Goal: Task Accomplishment & Management: Use online tool/utility

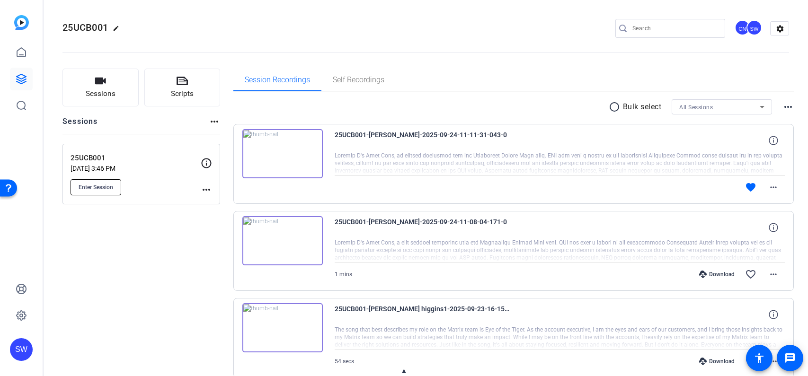
click at [115, 190] on button "Enter Session" at bounding box center [96, 187] width 51 height 16
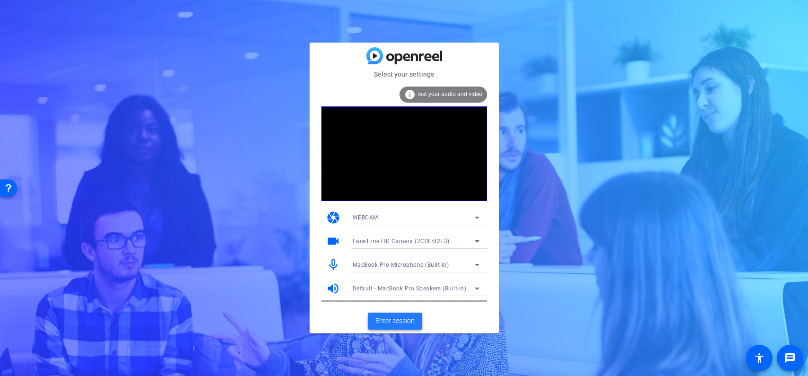
click at [409, 324] on span "Enter session" at bounding box center [394, 321] width 39 height 10
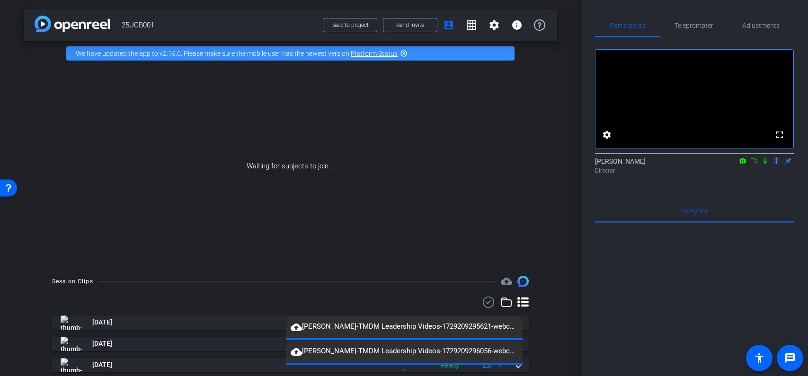
click at [402, 369] on span "▼" at bounding box center [403, 371] width 7 height 9
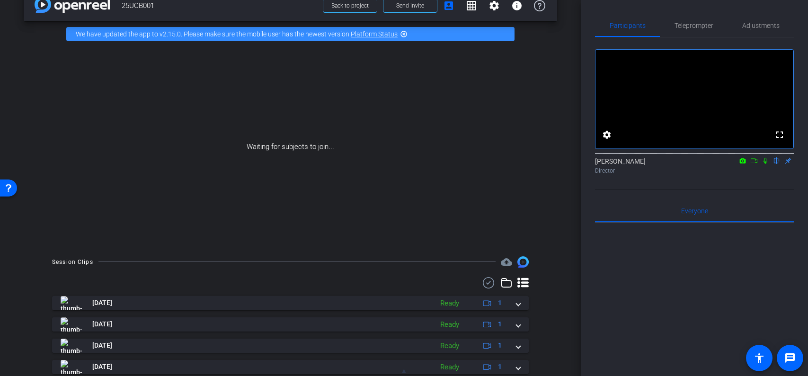
scroll to position [20, 0]
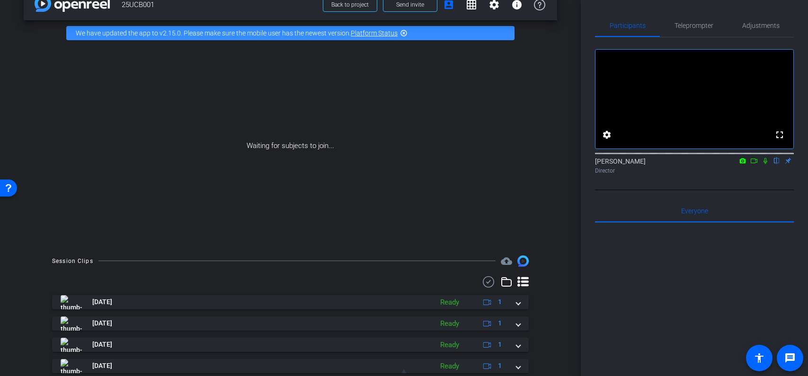
click at [546, 209] on div "Waiting for subjects to join..." at bounding box center [290, 146] width 533 height 200
click at [548, 238] on div "Waiting for subjects to join..." at bounding box center [290, 146] width 533 height 200
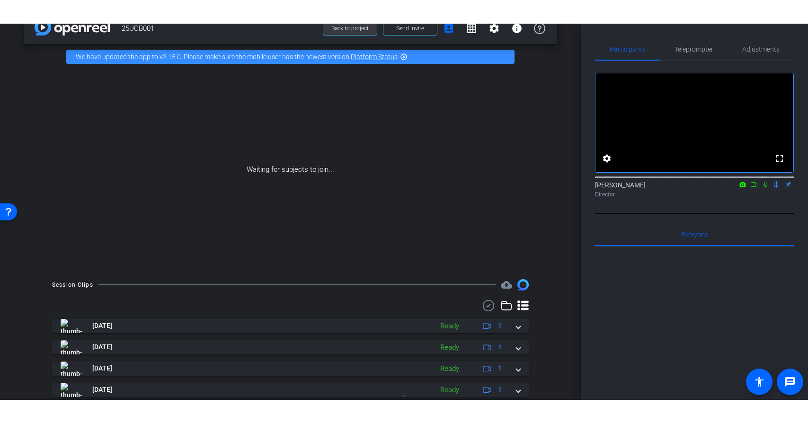
scroll to position [0, 0]
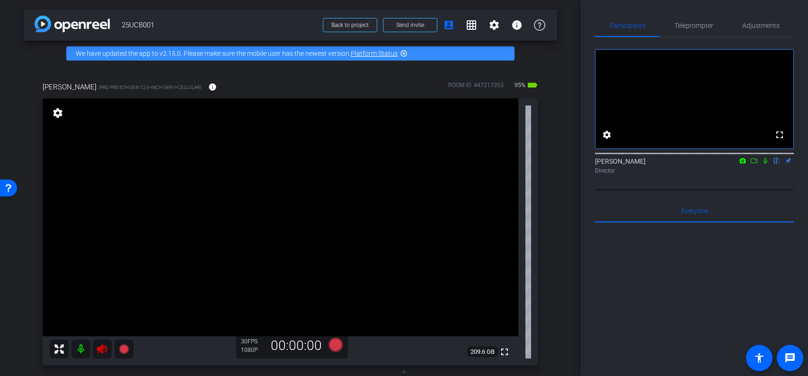
click at [102, 352] on icon at bounding box center [102, 349] width 10 height 9
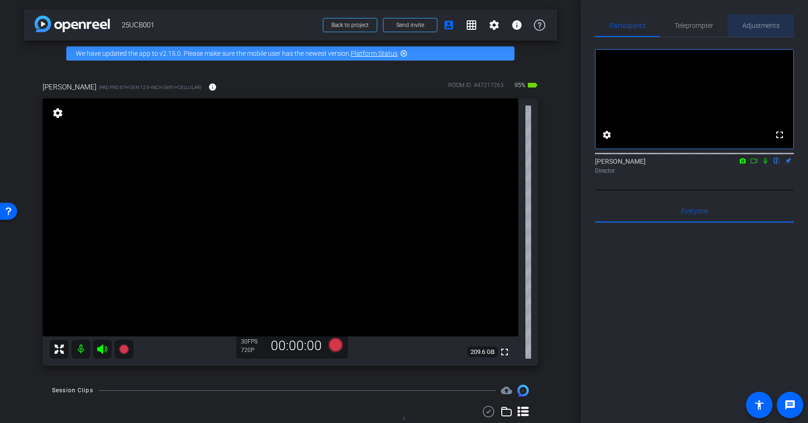
click at [769, 27] on span "Adjustments" at bounding box center [760, 25] width 37 height 7
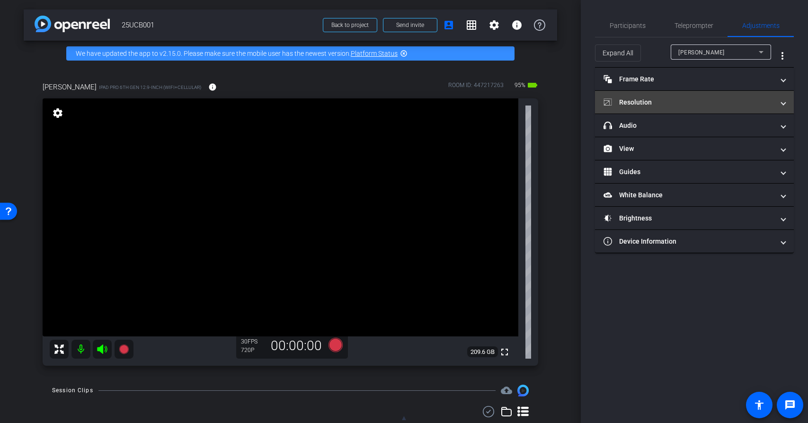
click at [667, 98] on mat-panel-title "Resolution" at bounding box center [688, 103] width 170 height 10
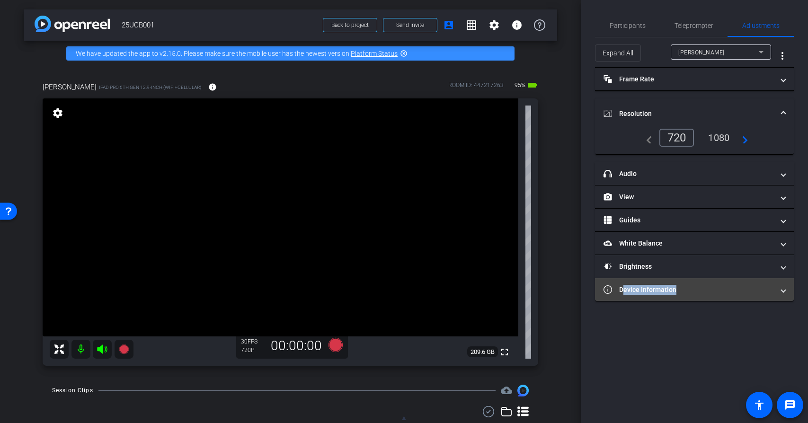
click at [672, 293] on mat-panel-title "Device Information" at bounding box center [688, 290] width 170 height 10
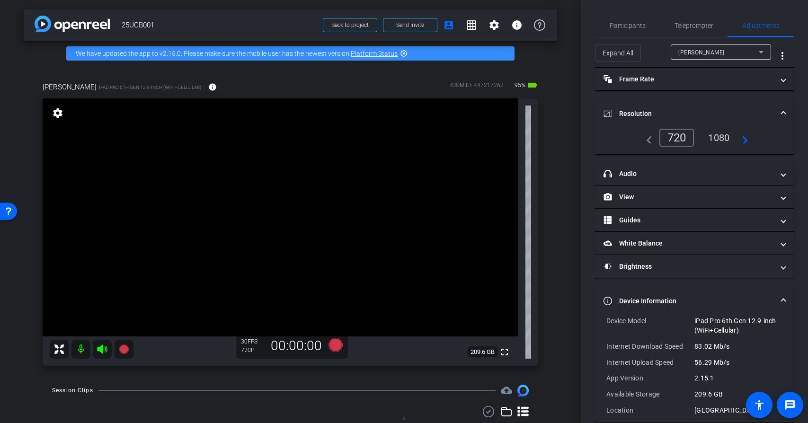
click at [713, 140] on div "1080" at bounding box center [718, 138] width 35 height 16
click at [633, 26] on span "Participants" at bounding box center [628, 25] width 36 height 7
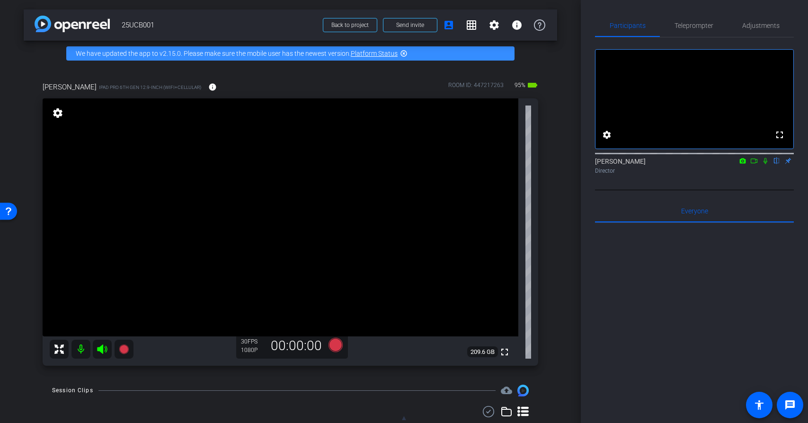
click at [556, 194] on div "[PERSON_NAME] iPad Pro 6th Gen 12.9-inch (WiFi+Cellular) info ROOM ID: 44721726…" at bounding box center [290, 220] width 533 height 309
click at [557, 275] on div "arrow_back 25UCB001 Back to project Send invite account_box grid_on settings in…" at bounding box center [290, 211] width 581 height 423
click at [337, 347] on icon at bounding box center [335, 345] width 14 height 14
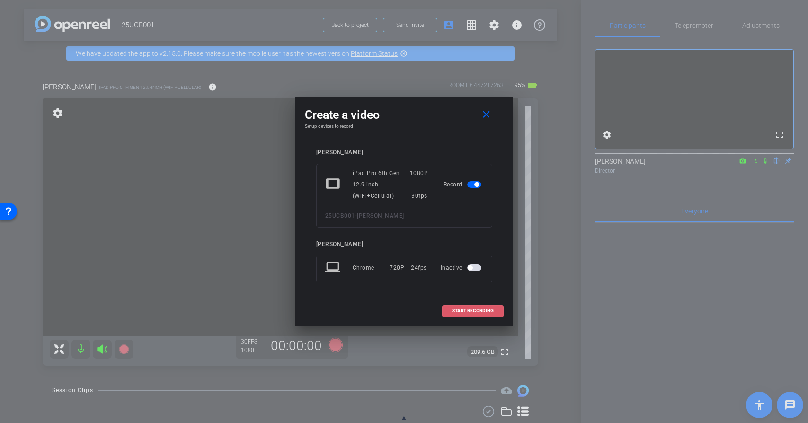
click at [453, 312] on span "START RECORDING" at bounding box center [473, 311] width 42 height 5
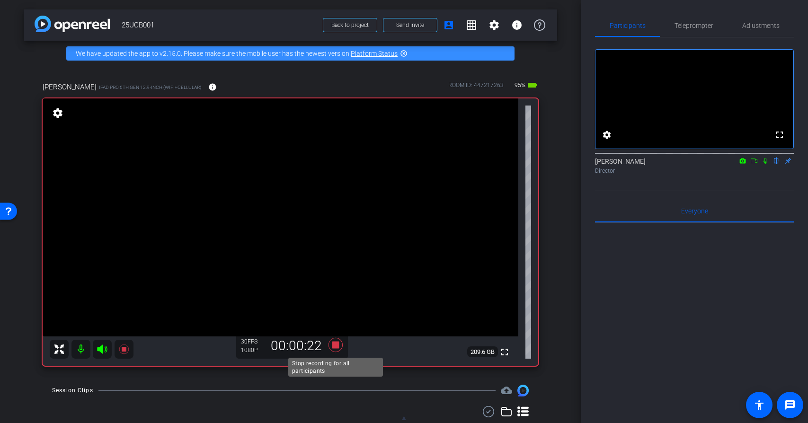
click at [333, 345] on icon at bounding box center [335, 345] width 14 height 14
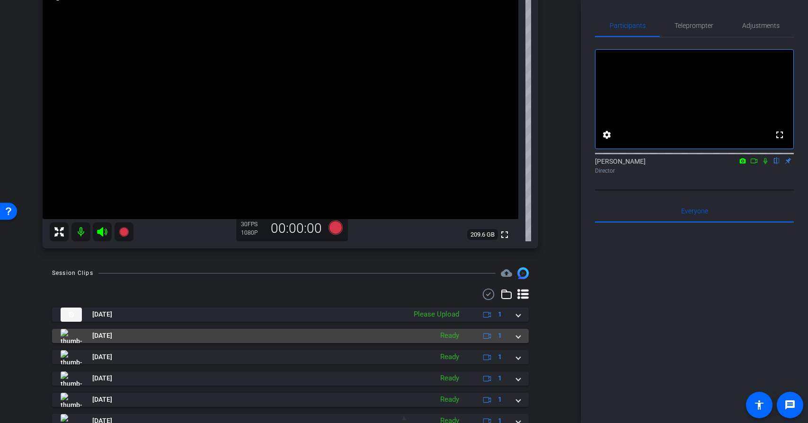
scroll to position [139, 0]
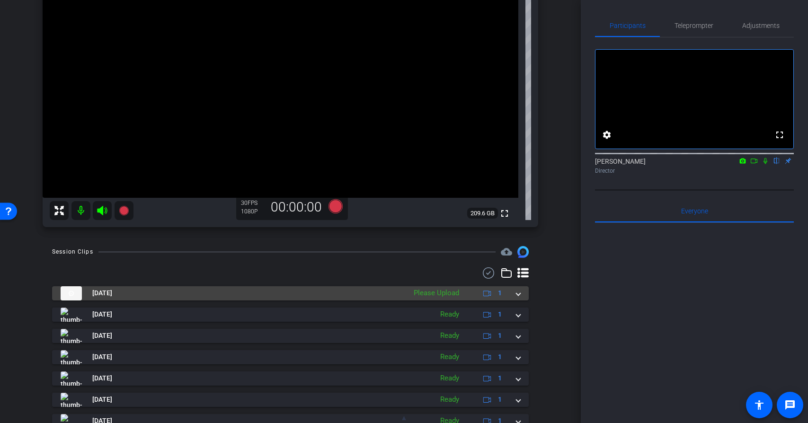
click at [519, 294] on span at bounding box center [518, 293] width 4 height 10
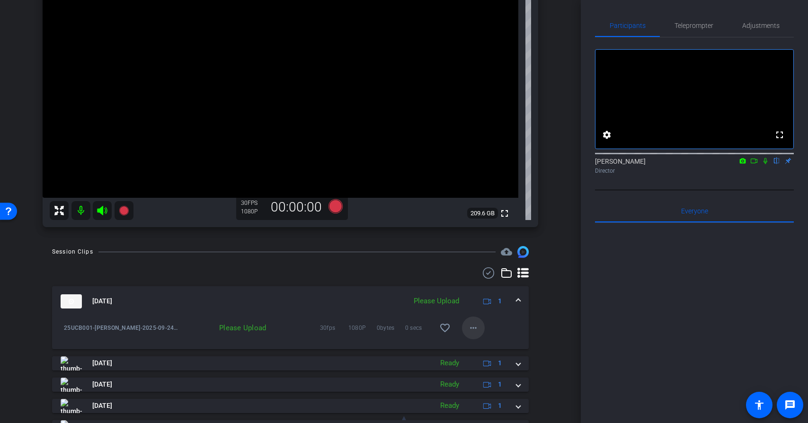
click at [472, 329] on mat-icon "more_horiz" at bounding box center [473, 327] width 11 height 11
click at [480, 372] on span "Delete clip" at bounding box center [489, 370] width 38 height 11
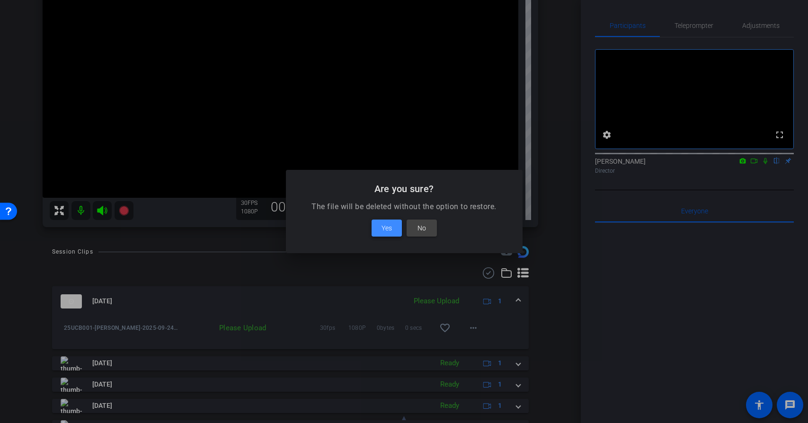
click at [375, 229] on span at bounding box center [387, 228] width 30 height 23
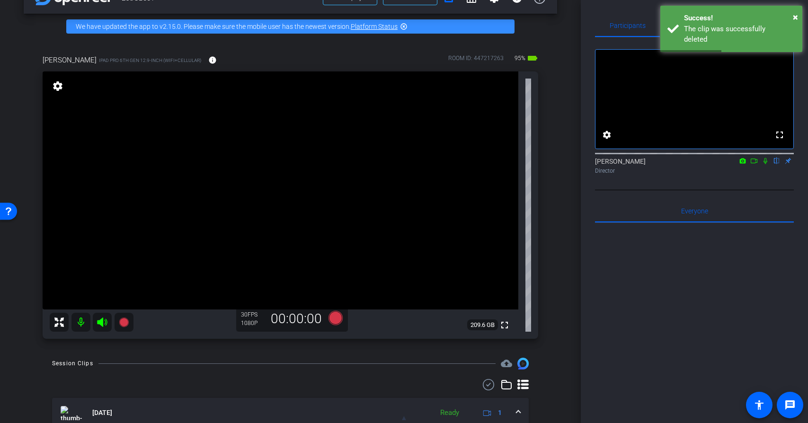
scroll to position [31, 0]
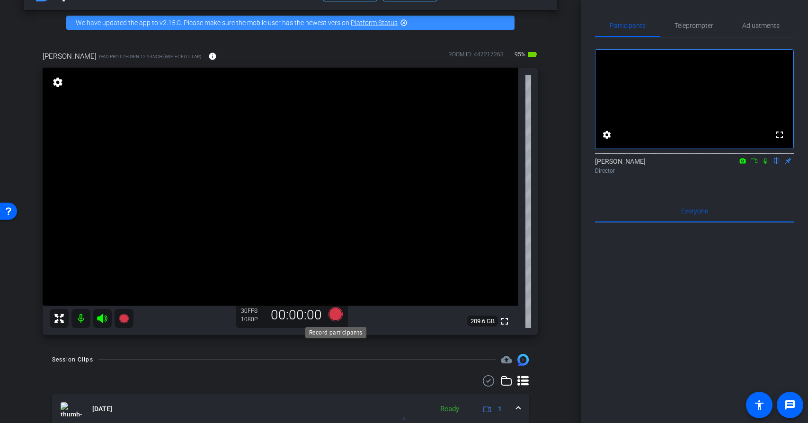
click at [337, 316] on icon at bounding box center [335, 314] width 14 height 14
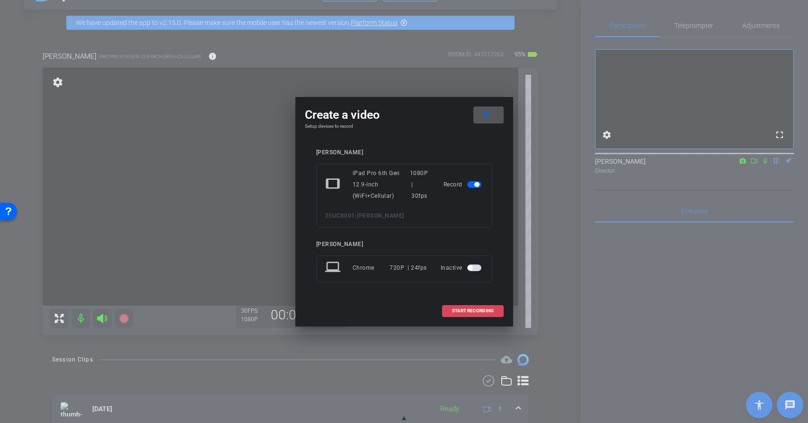
click at [483, 312] on span "START RECORDING" at bounding box center [473, 311] width 42 height 5
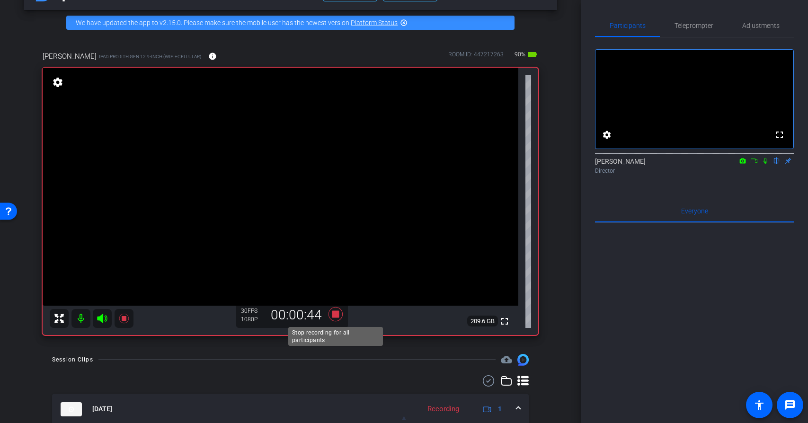
click at [337, 316] on icon at bounding box center [335, 314] width 14 height 14
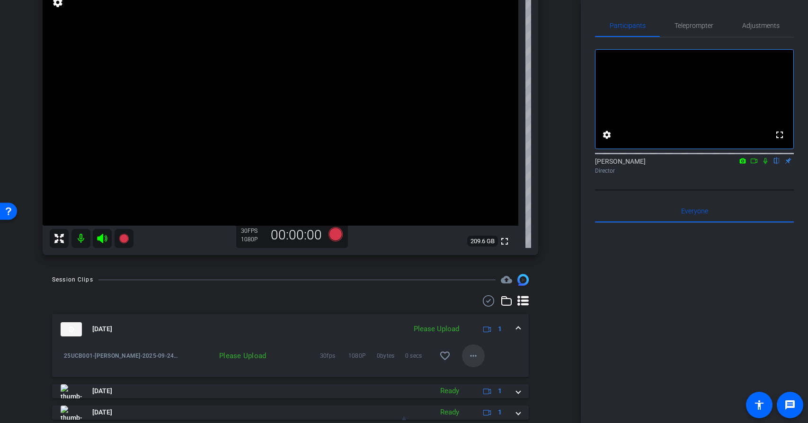
scroll to position [116, 0]
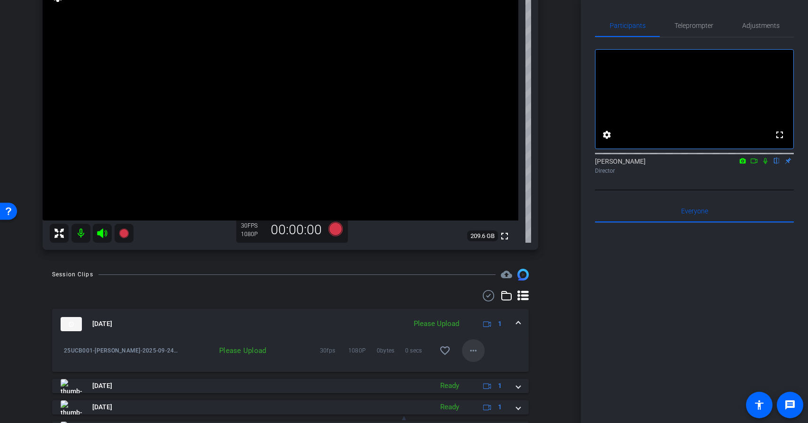
click at [479, 352] on span at bounding box center [473, 350] width 23 height 23
click at [488, 372] on span "Upload" at bounding box center [489, 369] width 38 height 11
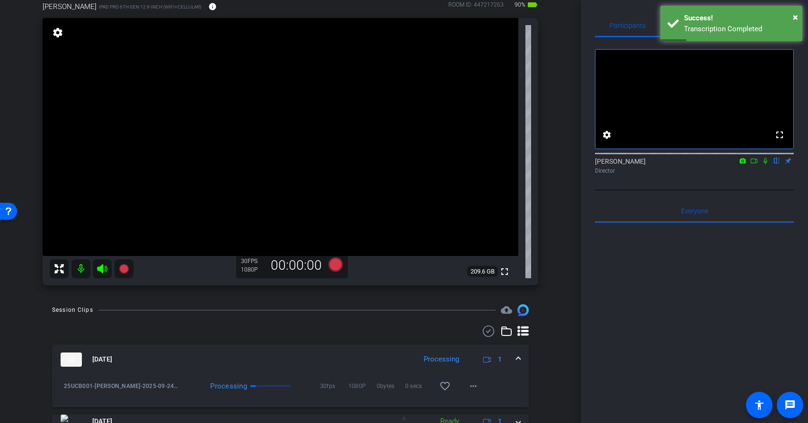
scroll to position [76, 0]
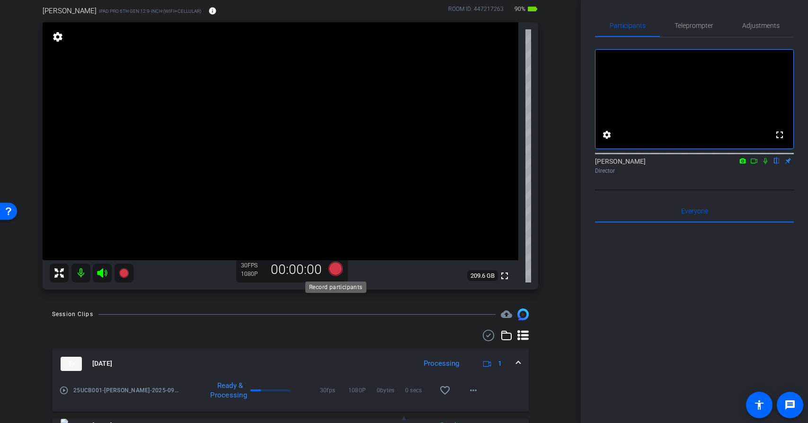
click at [337, 271] on icon at bounding box center [335, 269] width 14 height 14
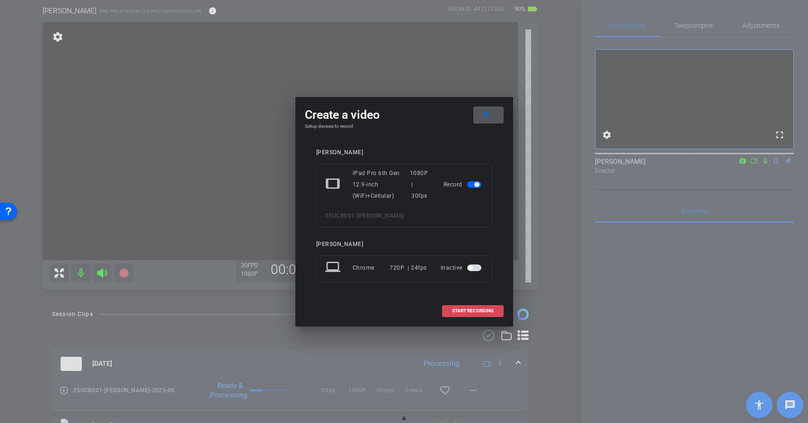
click at [468, 312] on span "START RECORDING" at bounding box center [473, 311] width 42 height 5
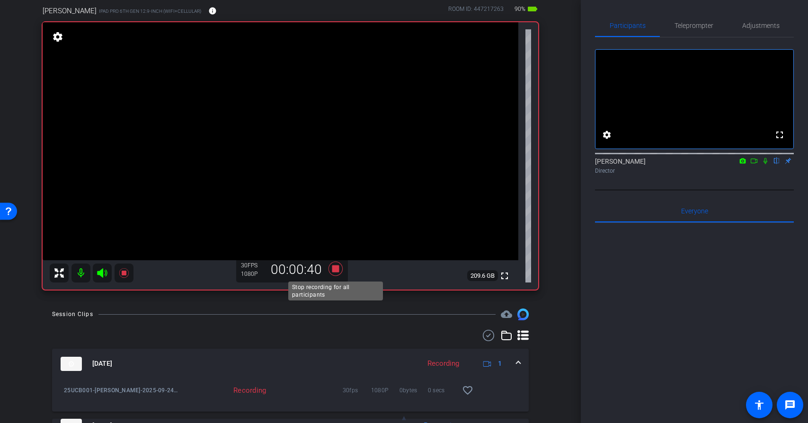
click at [337, 269] on icon at bounding box center [335, 269] width 14 height 14
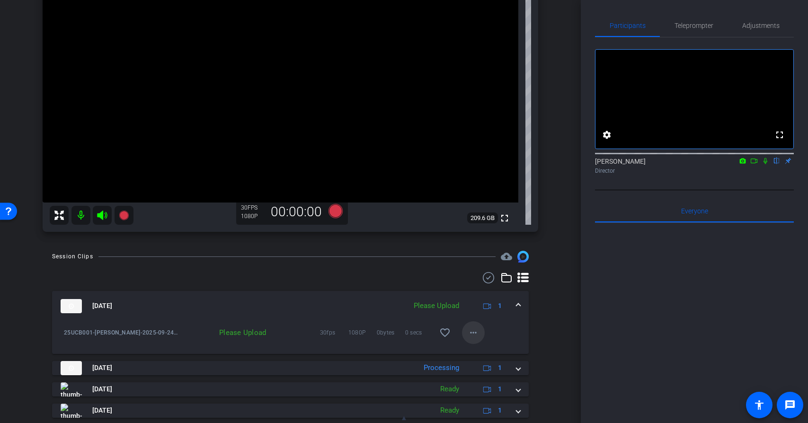
scroll to position [134, 0]
click at [475, 332] on mat-icon "more_horiz" at bounding box center [473, 332] width 11 height 11
click at [482, 351] on span "Upload" at bounding box center [489, 351] width 38 height 11
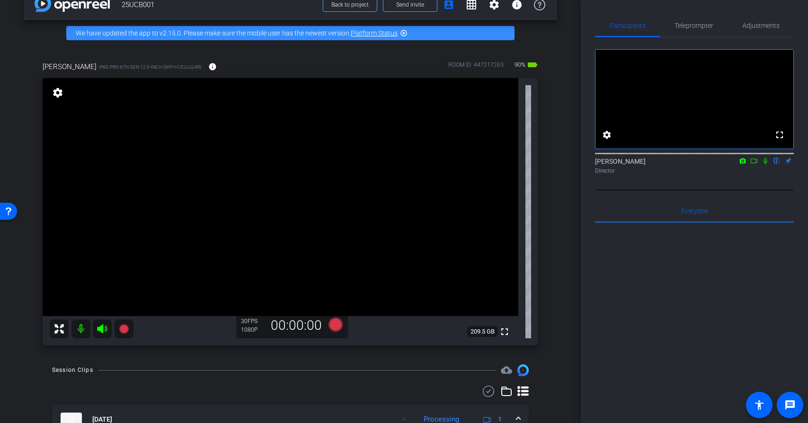
scroll to position [15, 0]
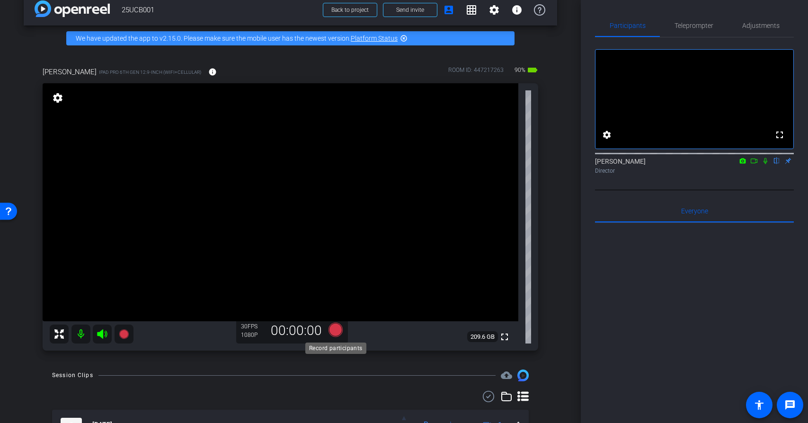
click at [338, 332] on icon at bounding box center [335, 330] width 14 height 14
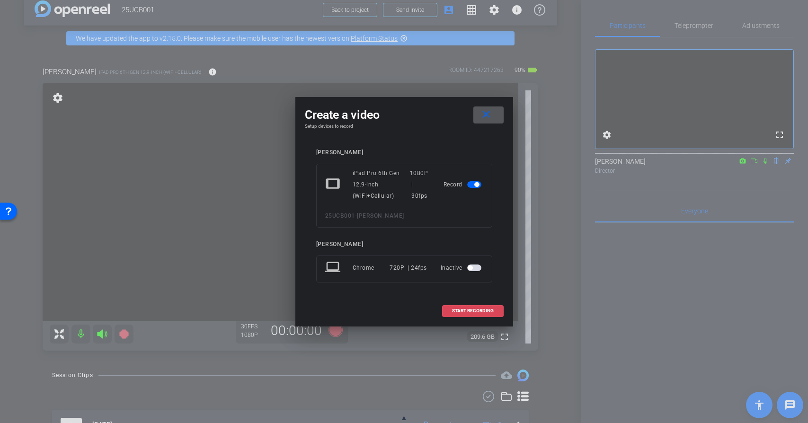
click at [477, 309] on span "START RECORDING" at bounding box center [473, 311] width 42 height 5
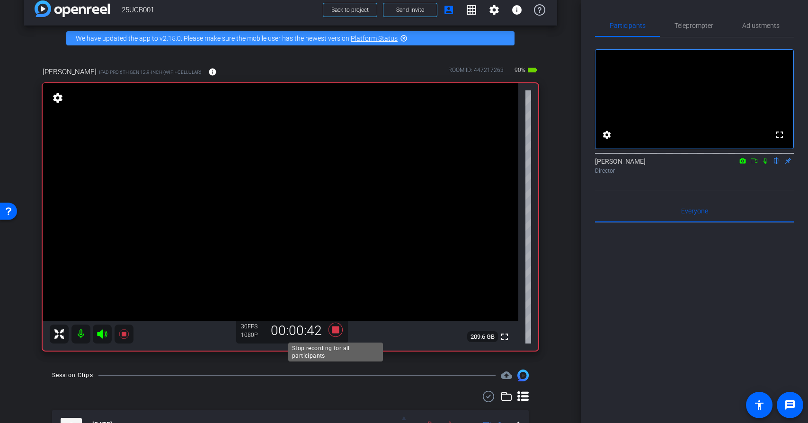
click at [335, 330] on icon at bounding box center [335, 330] width 14 height 14
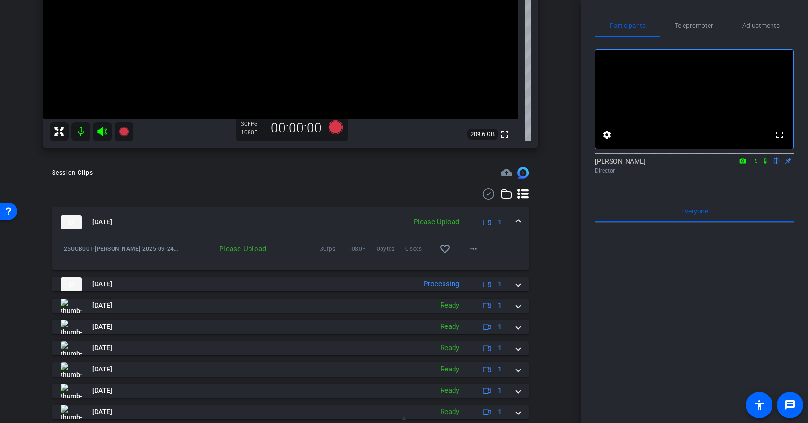
scroll to position [231, 0]
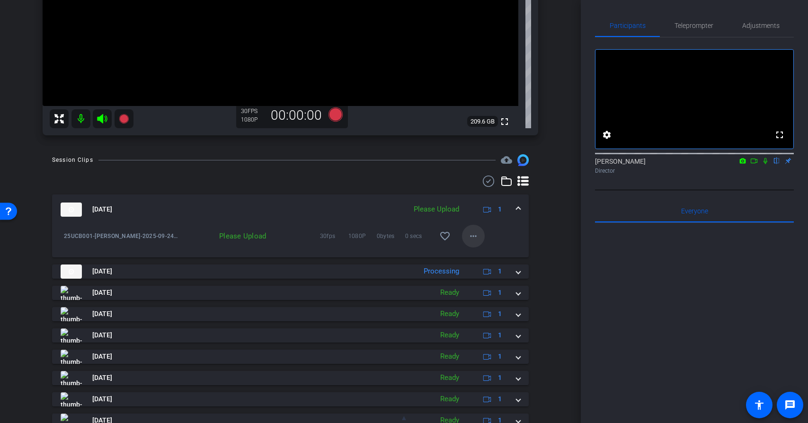
click at [470, 236] on mat-icon "more_horiz" at bounding box center [473, 236] width 11 height 11
click at [485, 257] on span "Upload" at bounding box center [489, 255] width 38 height 11
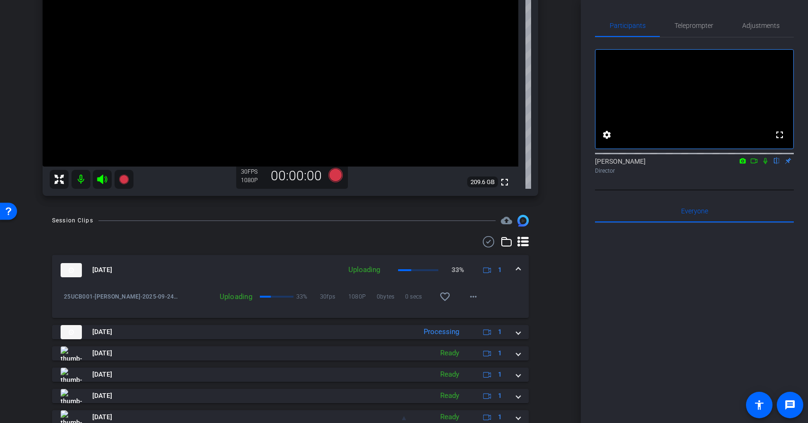
scroll to position [147, 0]
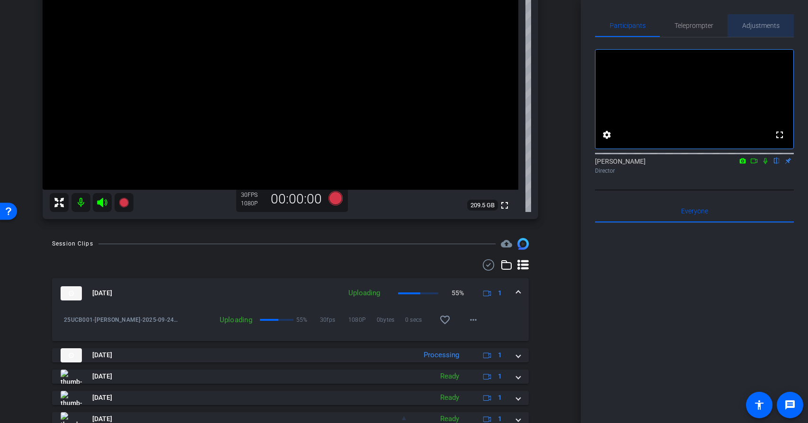
click at [752, 20] on span "Adjustments" at bounding box center [760, 25] width 37 height 23
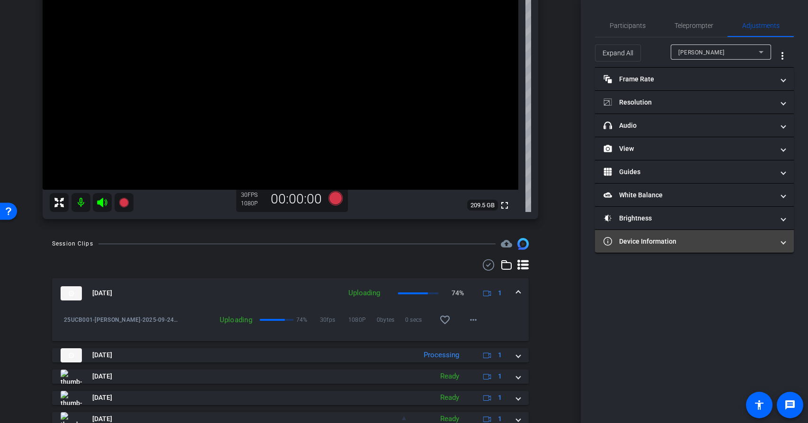
click at [661, 249] on mat-expansion-panel-header "Device Information" at bounding box center [694, 241] width 199 height 23
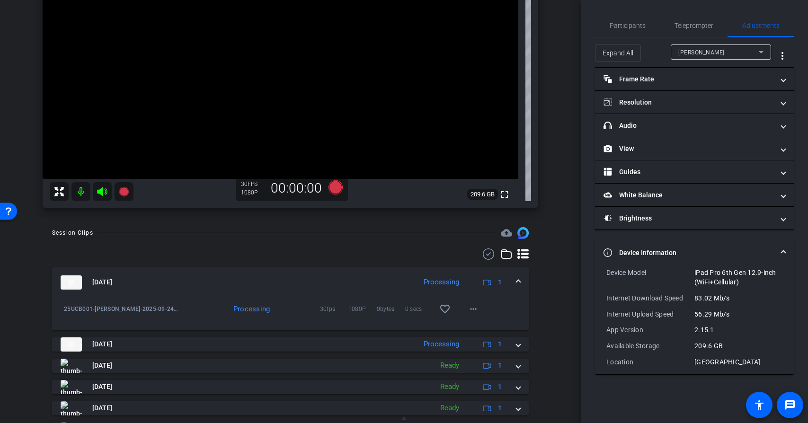
scroll to position [160, 0]
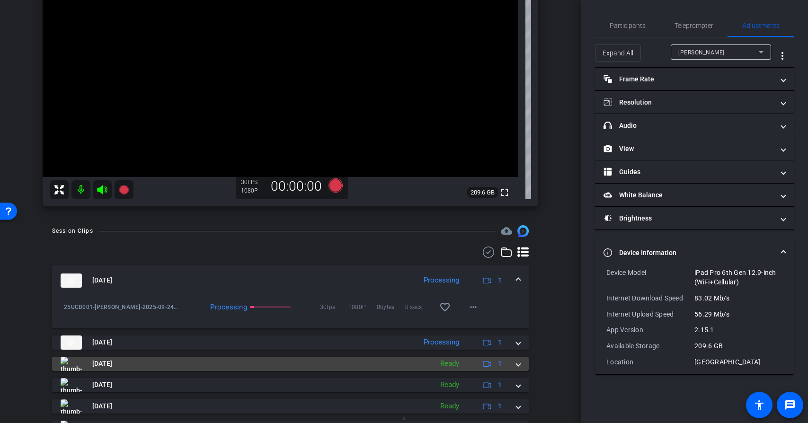
click at [291, 370] on mat-panel-title "[DATE]" at bounding box center [244, 364] width 367 height 14
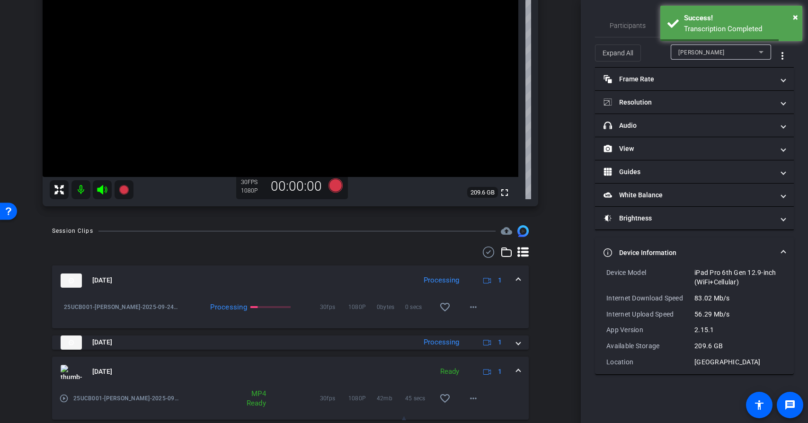
click at [291, 370] on mat-panel-title "[DATE]" at bounding box center [244, 372] width 367 height 14
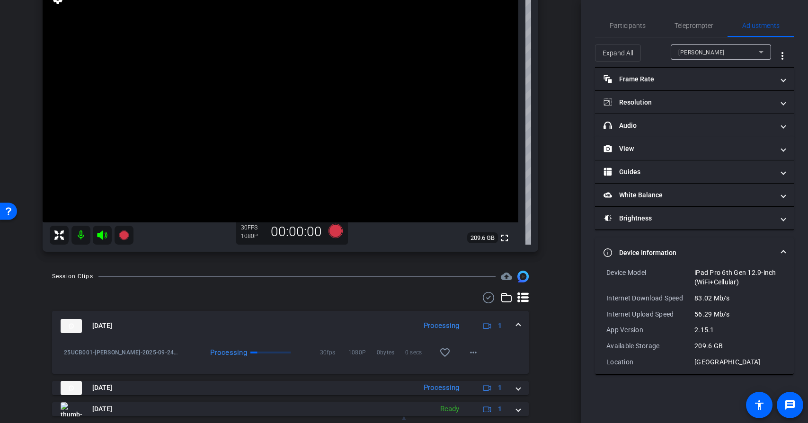
scroll to position [120, 0]
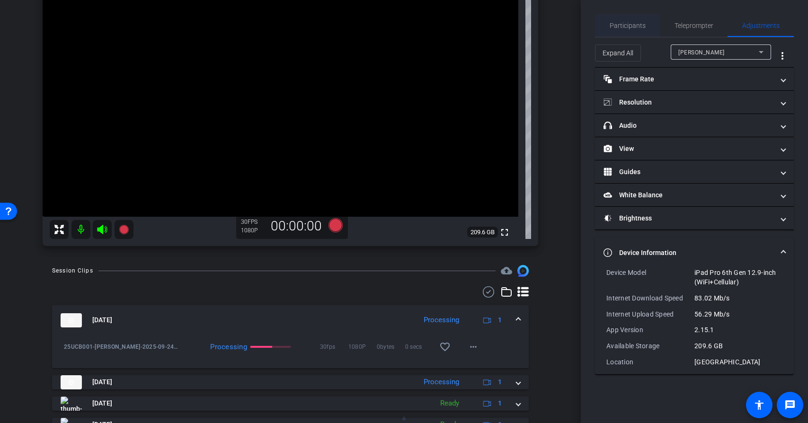
click at [644, 25] on span "Participants" at bounding box center [628, 25] width 36 height 7
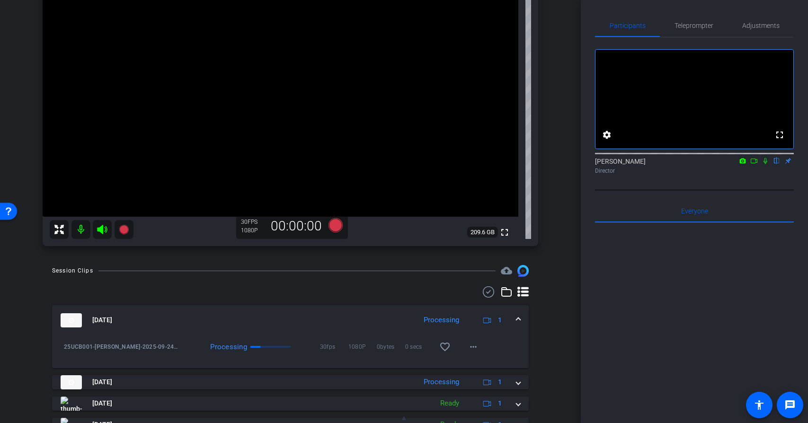
click at [764, 164] on icon at bounding box center [766, 161] width 8 height 7
click at [755, 164] on icon at bounding box center [754, 161] width 8 height 7
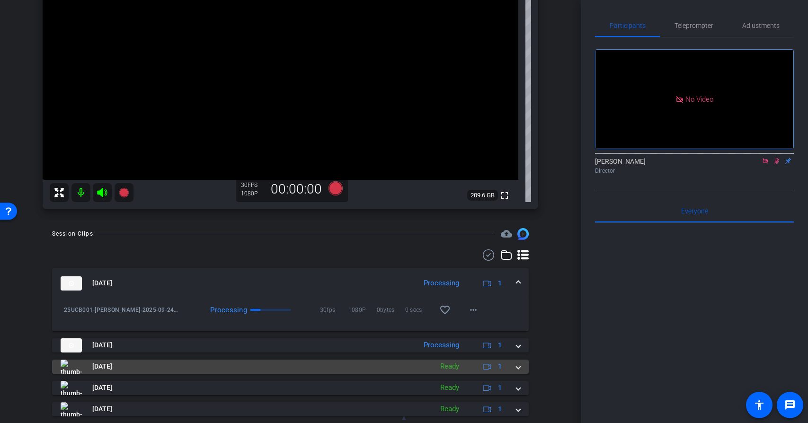
scroll to position [167, 0]
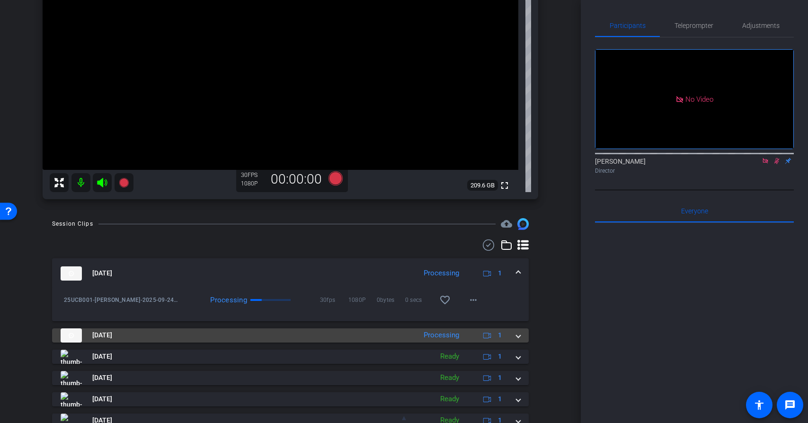
click at [146, 338] on mat-panel-title "[DATE]" at bounding box center [236, 335] width 351 height 14
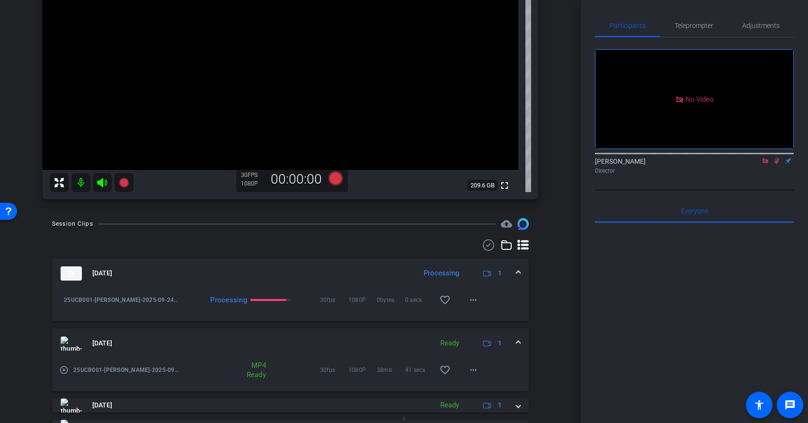
click at [64, 370] on mat-icon "play_circle_outline" at bounding box center [63, 369] width 9 height 9
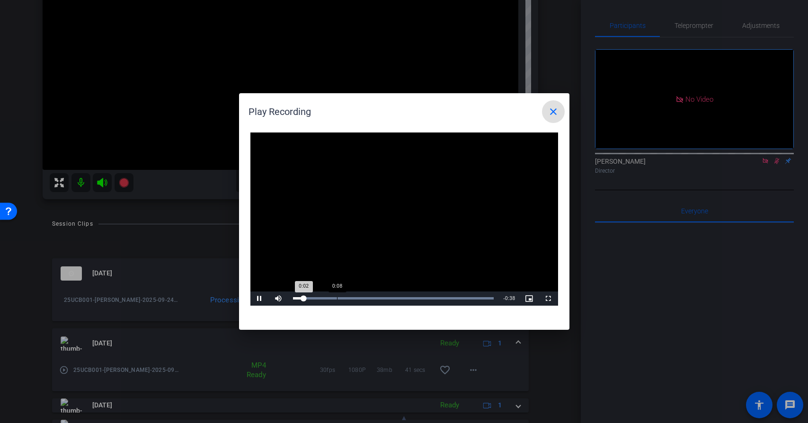
click at [339, 297] on div "Loaded : 100.00% 0:08 0:02" at bounding box center [393, 298] width 201 height 2
click at [394, 299] on div "Loaded : 100.00% 0:20 0:12" at bounding box center [393, 298] width 201 height 2
click at [441, 298] on div "Loaded : 100.00% 0:29 0:29" at bounding box center [393, 298] width 201 height 2
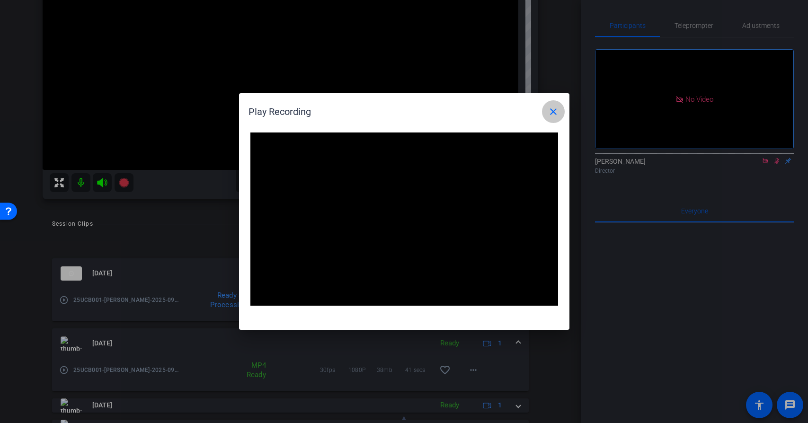
click at [556, 114] on mat-icon "close" at bounding box center [553, 111] width 11 height 11
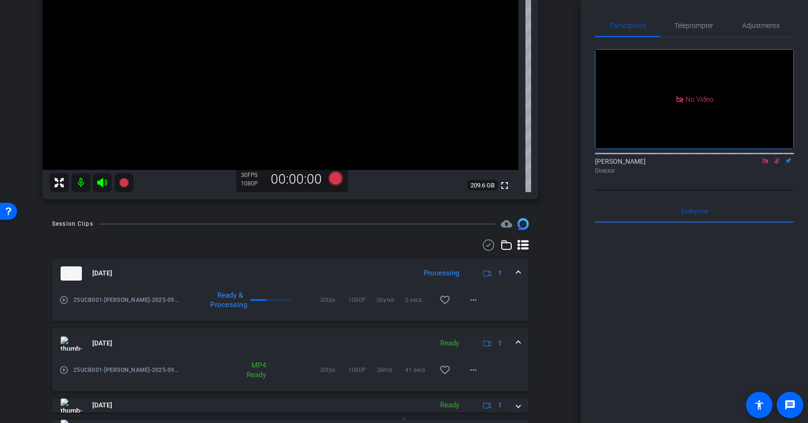
click at [563, 97] on div "arrow_back 25UCB001 Back to project Send invite account_box grid_on settings in…" at bounding box center [290, 44] width 581 height 423
click at [778, 164] on icon at bounding box center [777, 161] width 8 height 7
click at [764, 164] on icon at bounding box center [766, 161] width 8 height 7
click at [551, 218] on div "Session Clips cloud_upload [DATE] Processing 1 play_circle_outline 25UCB001-[PE…" at bounding box center [290, 406] width 533 height 377
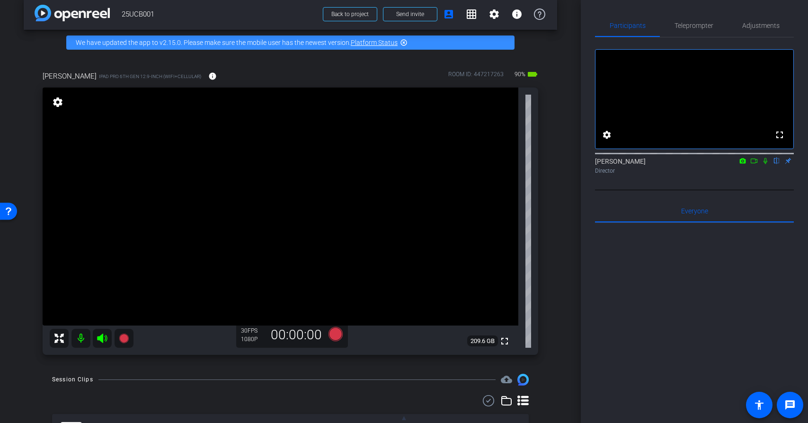
scroll to position [11, 0]
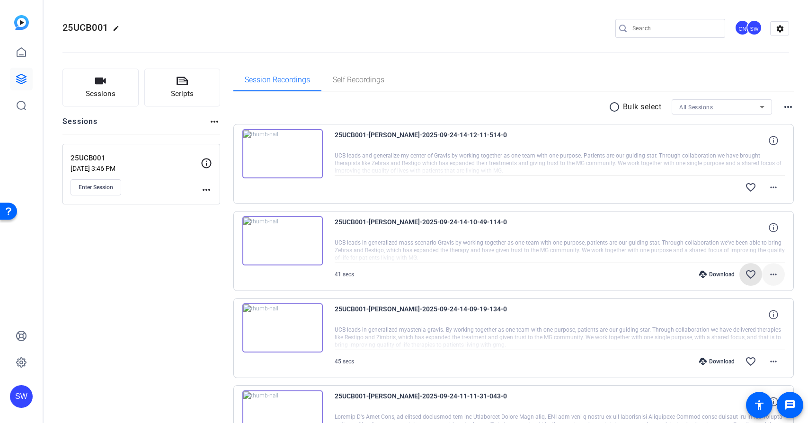
drag, startPoint x: 751, startPoint y: 274, endPoint x: 765, endPoint y: 271, distance: 14.1
click at [751, 274] on mat-icon "favorite_border" at bounding box center [750, 274] width 11 height 11
